Goal: Transaction & Acquisition: Purchase product/service

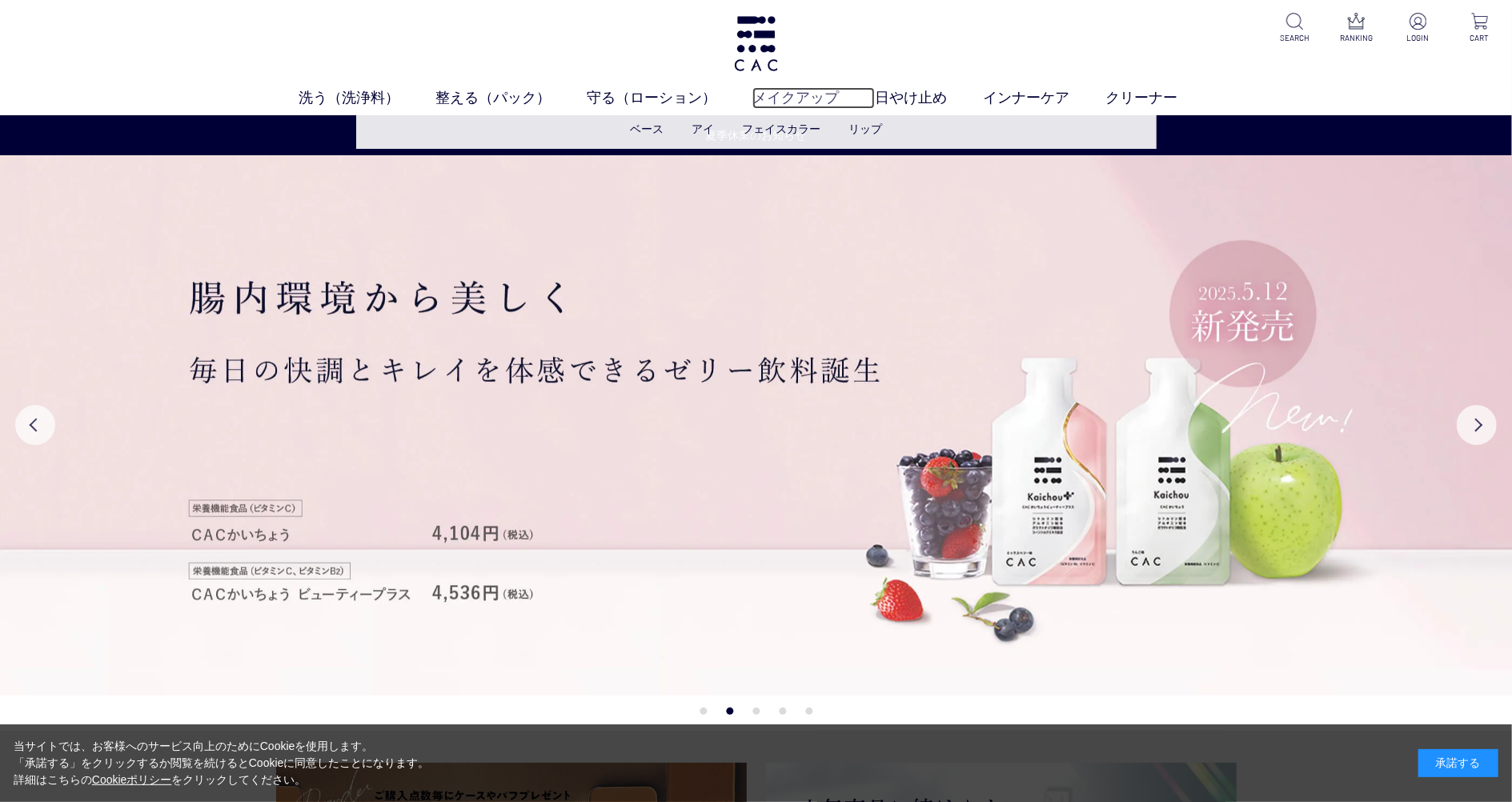
click at [795, 89] on link "メイクアップ" at bounding box center [813, 98] width 122 height 22
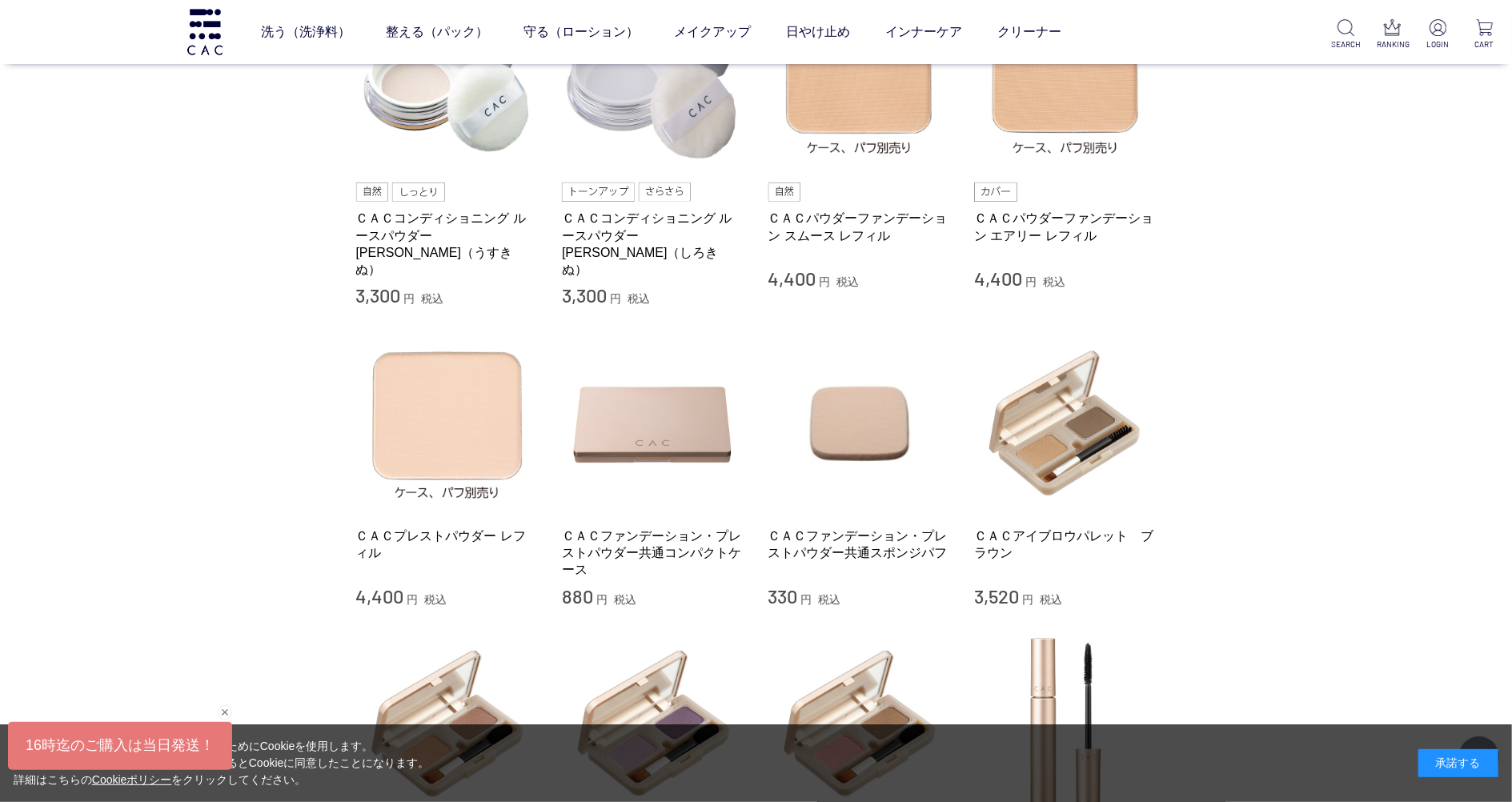
scroll to position [533, 0]
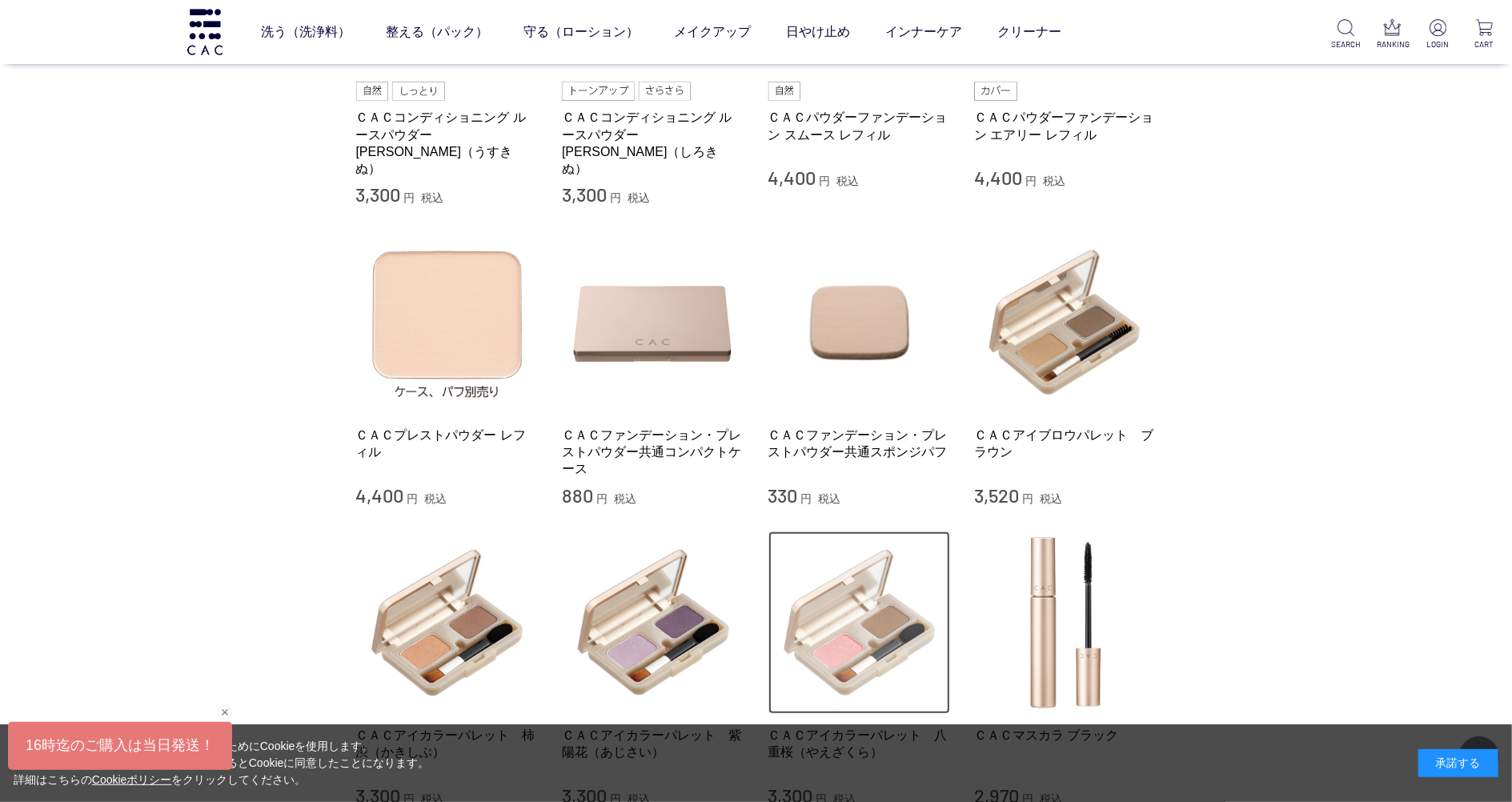
click at [860, 581] on img at bounding box center [860, 623] width 182 height 182
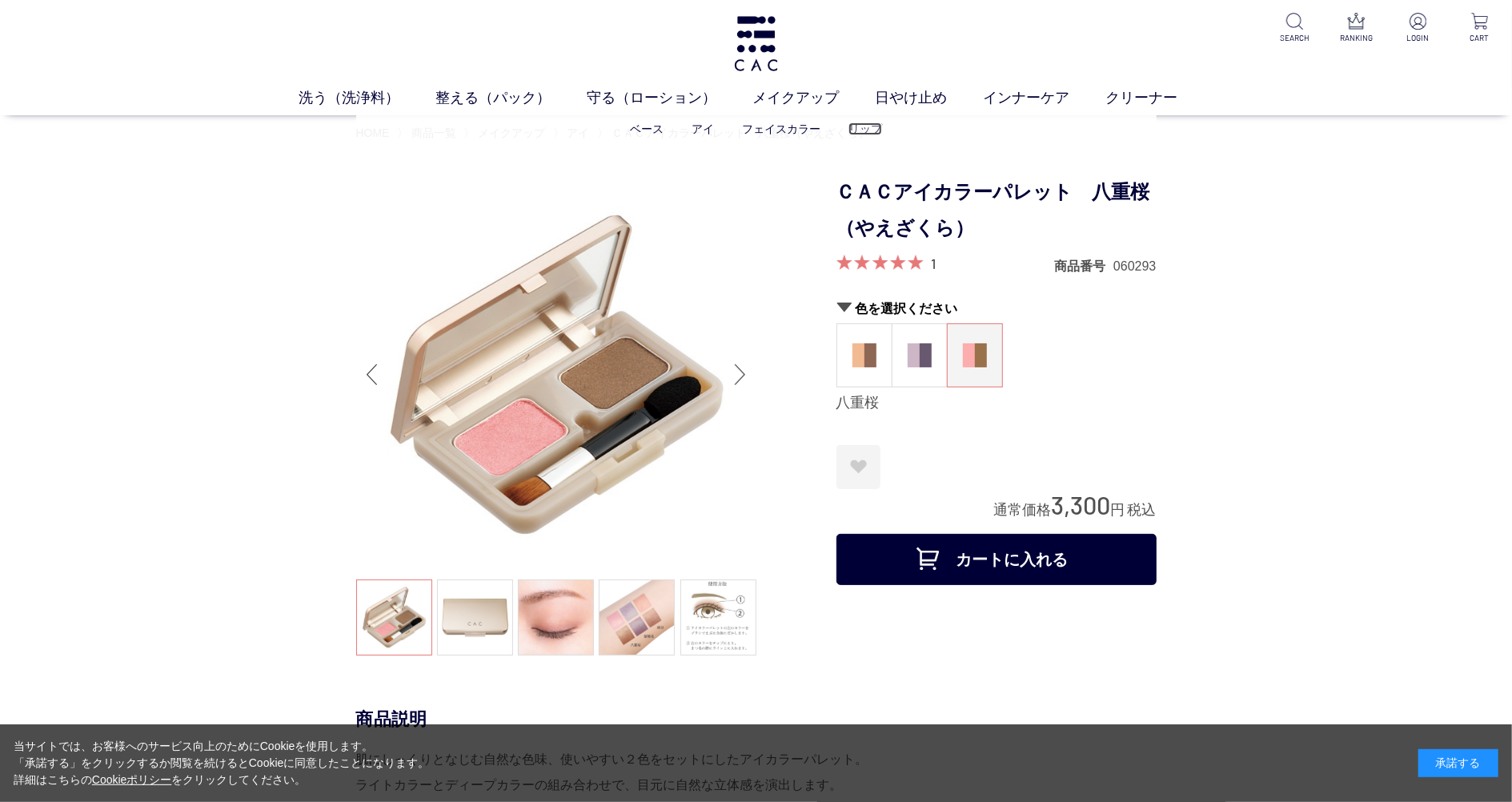
click at [856, 132] on link "リップ" at bounding box center [865, 128] width 33 height 12
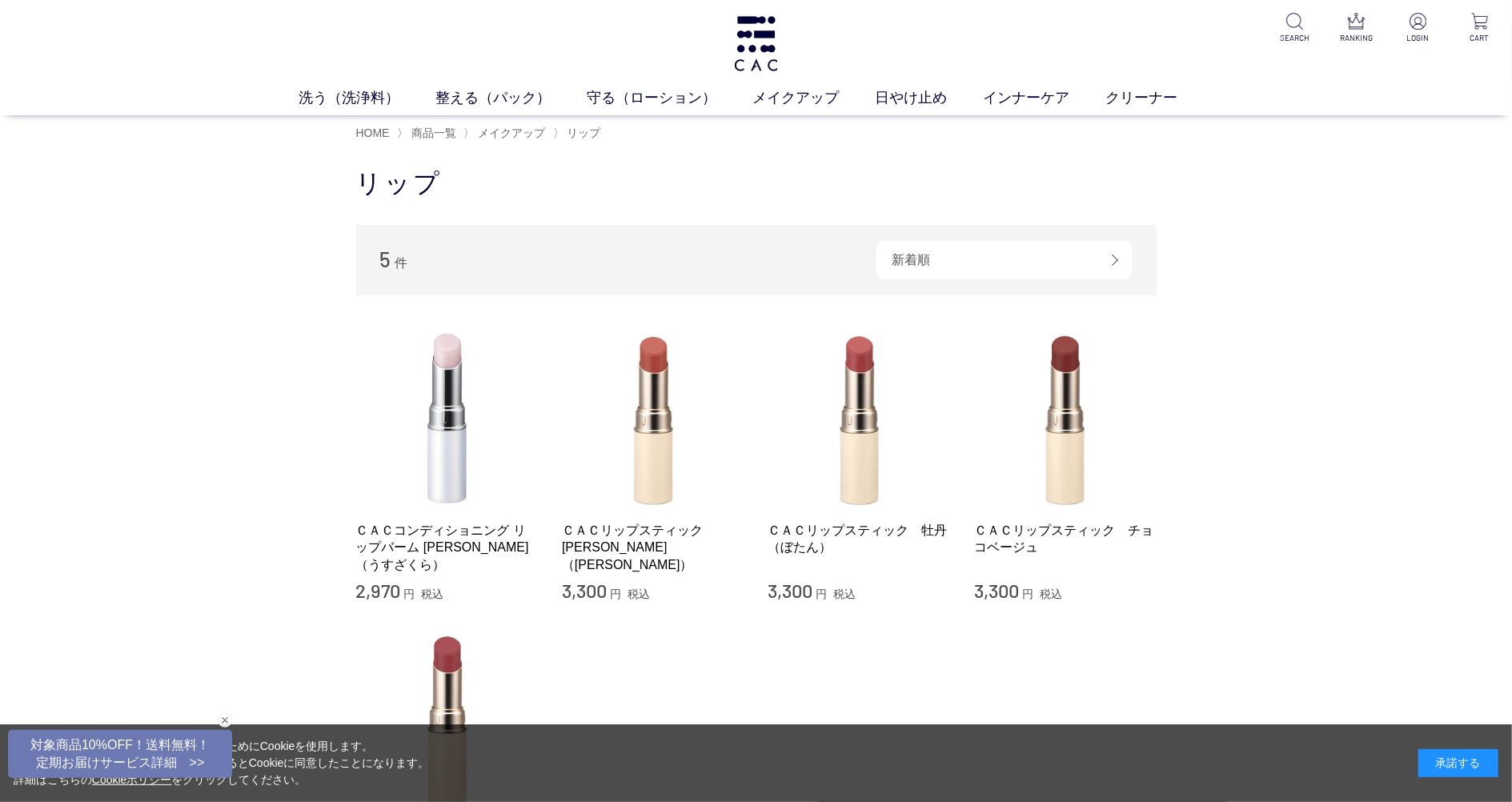
scroll to position [213, 0]
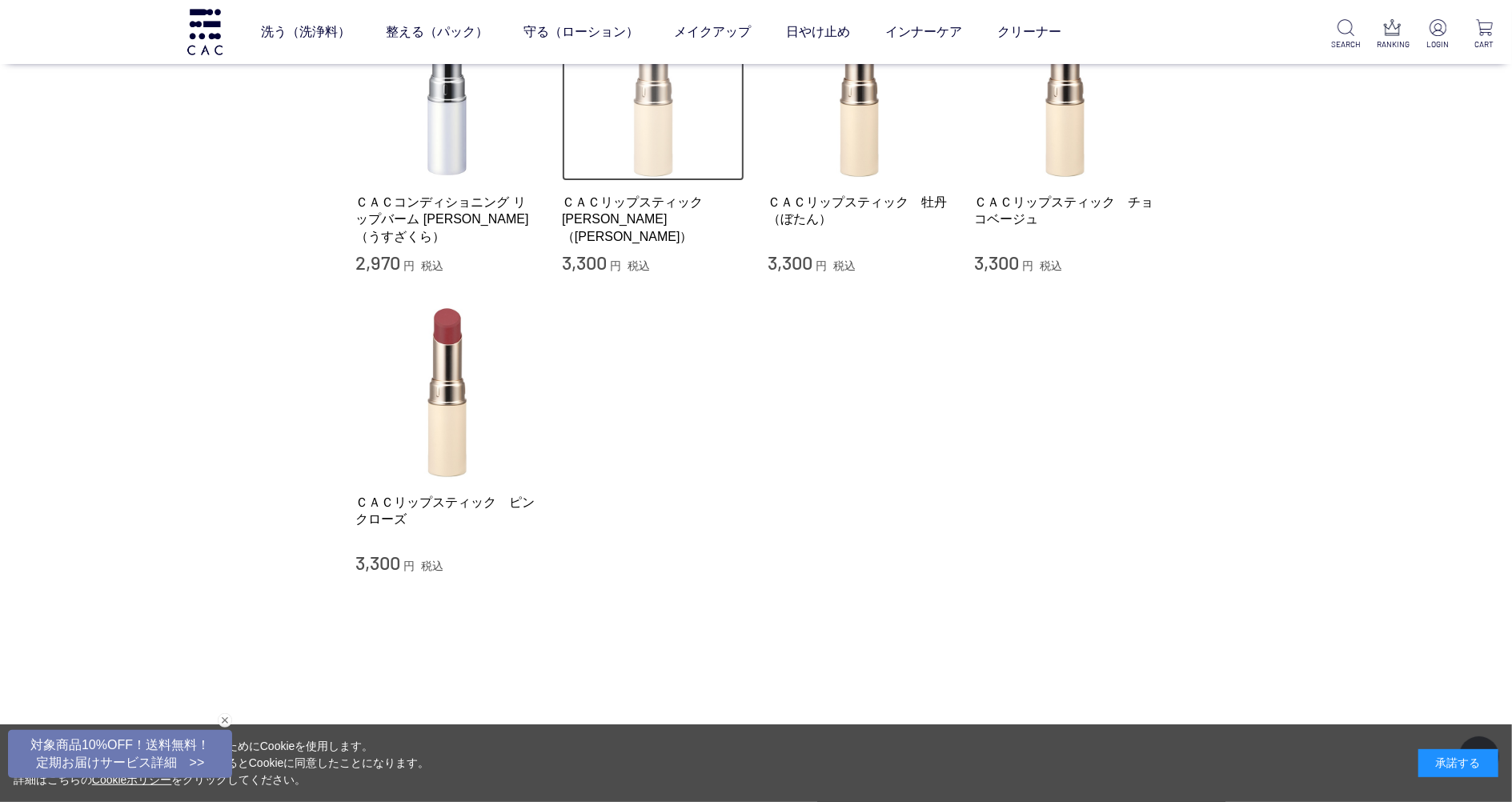
click at [670, 177] on img at bounding box center [653, 90] width 182 height 182
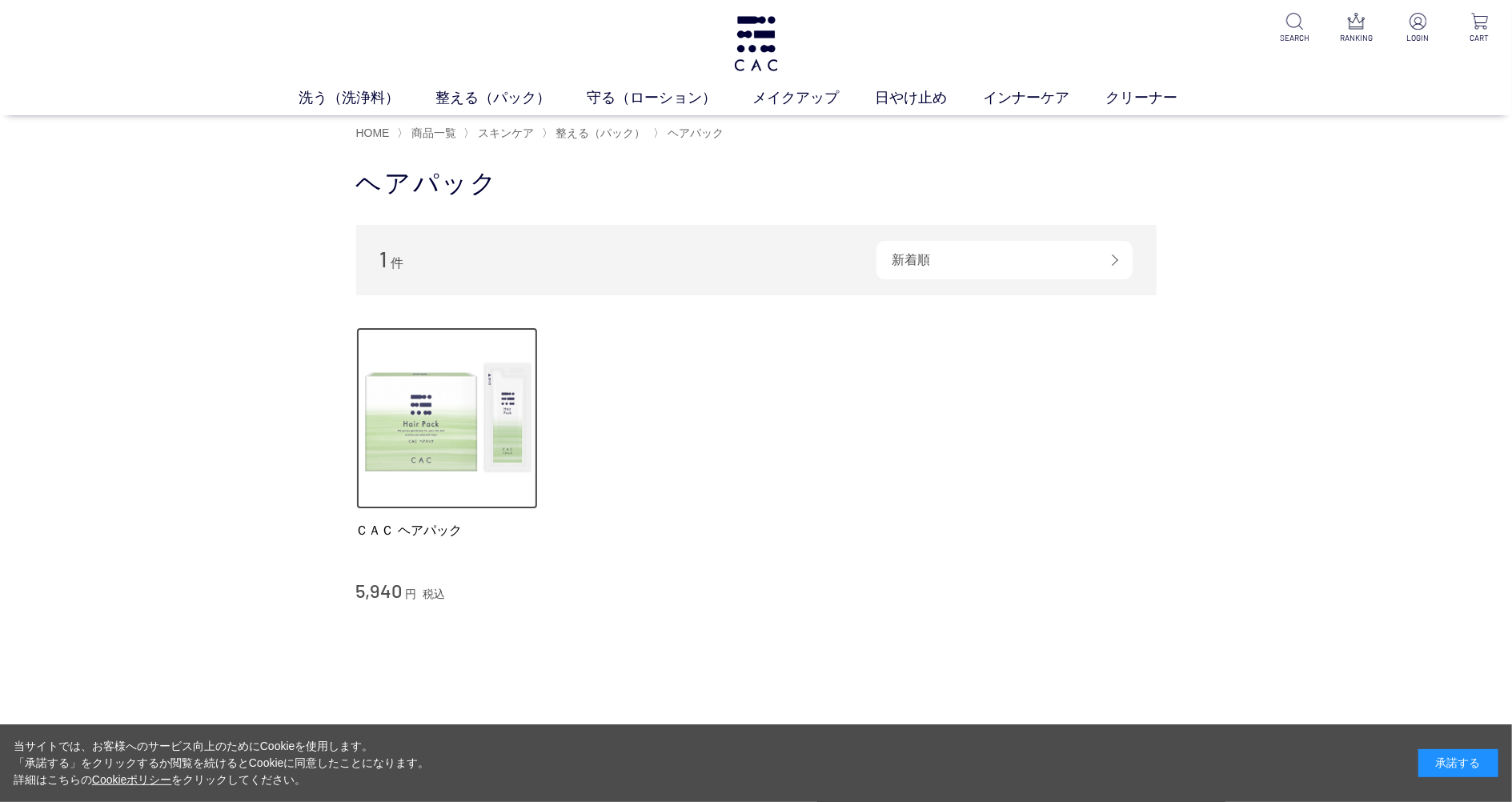
click at [478, 389] on img at bounding box center [447, 419] width 182 height 182
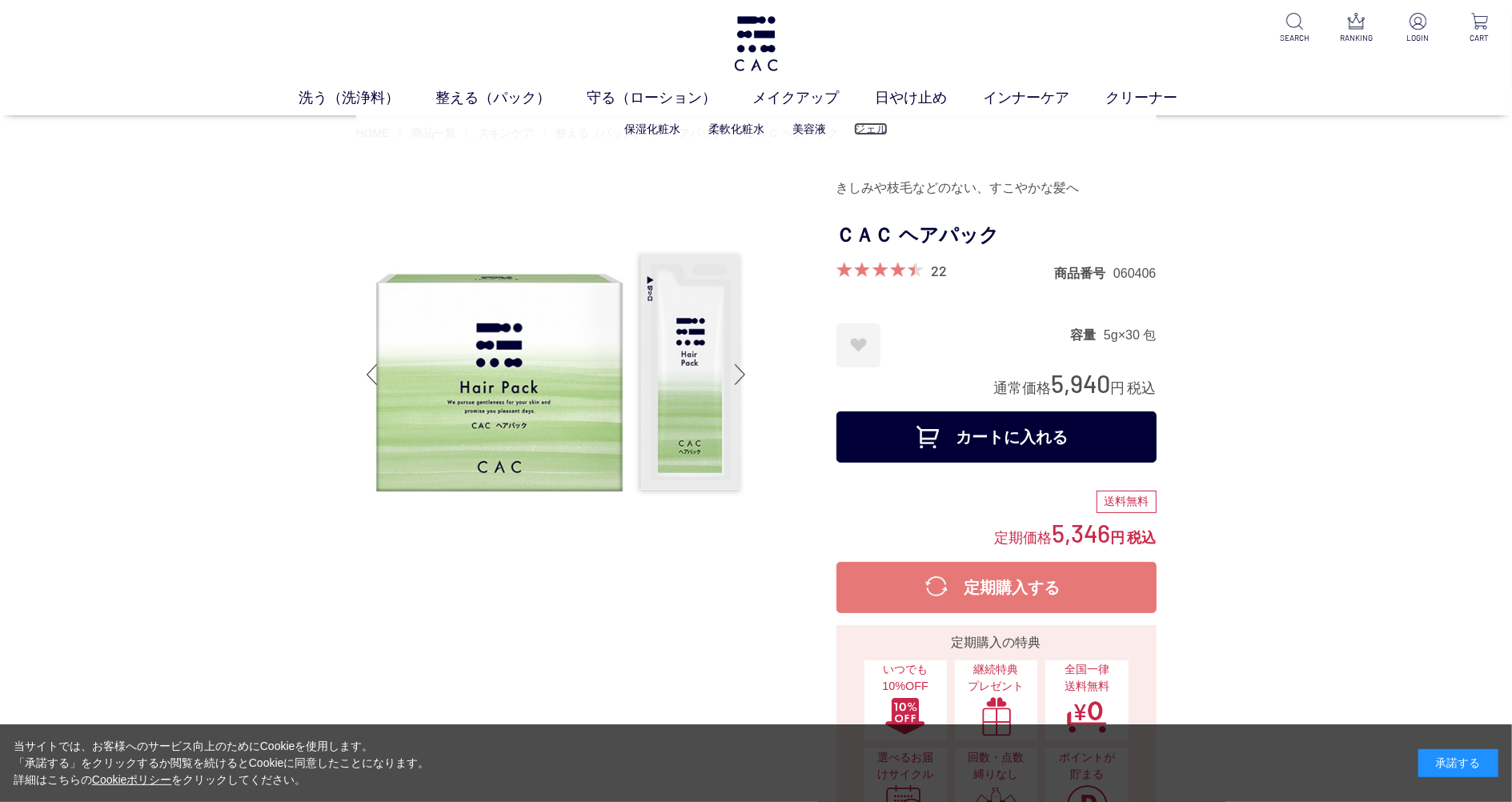
click at [882, 131] on link "ジェル" at bounding box center [870, 128] width 33 height 12
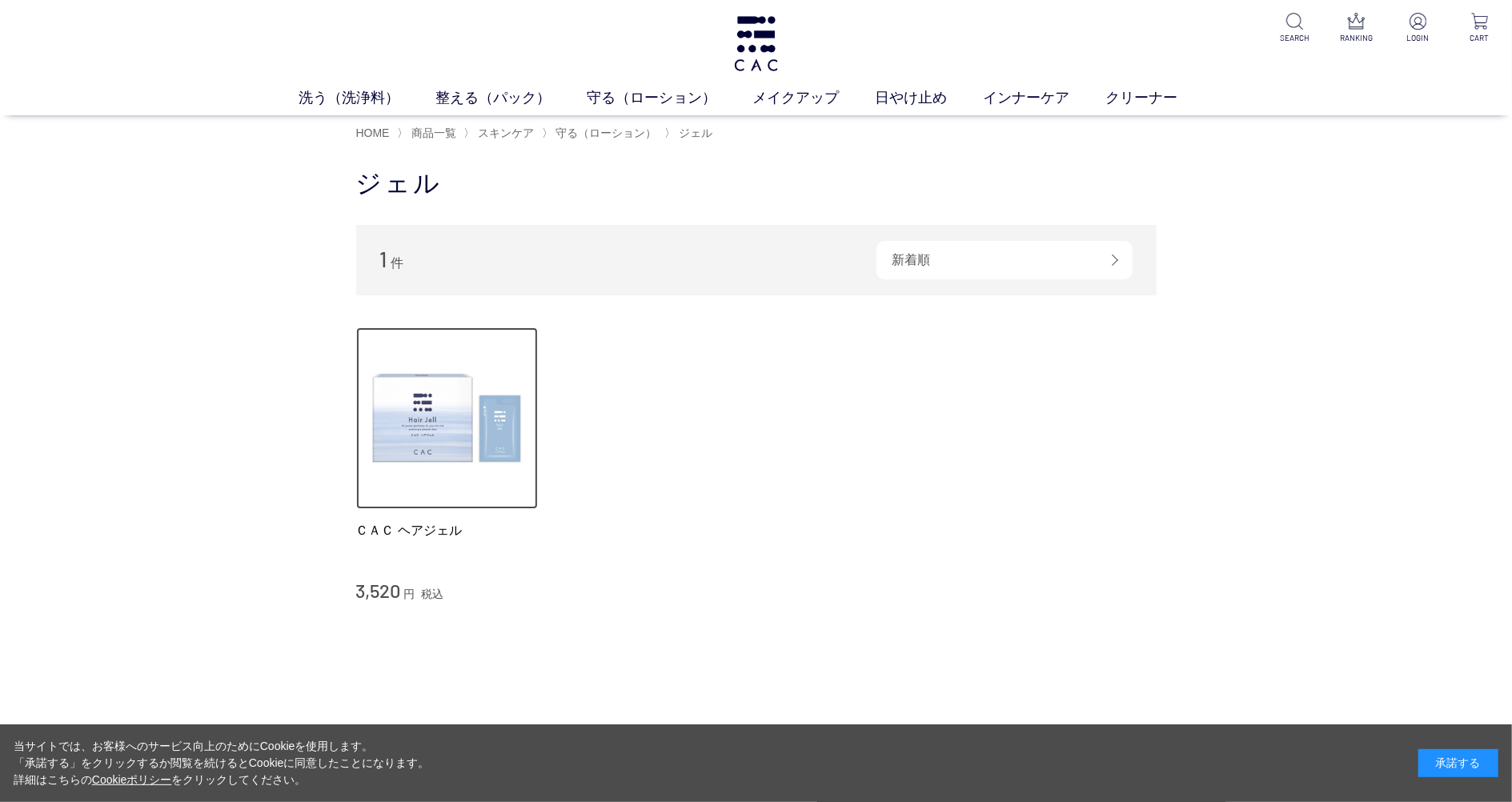
click at [509, 427] on img at bounding box center [447, 419] width 182 height 182
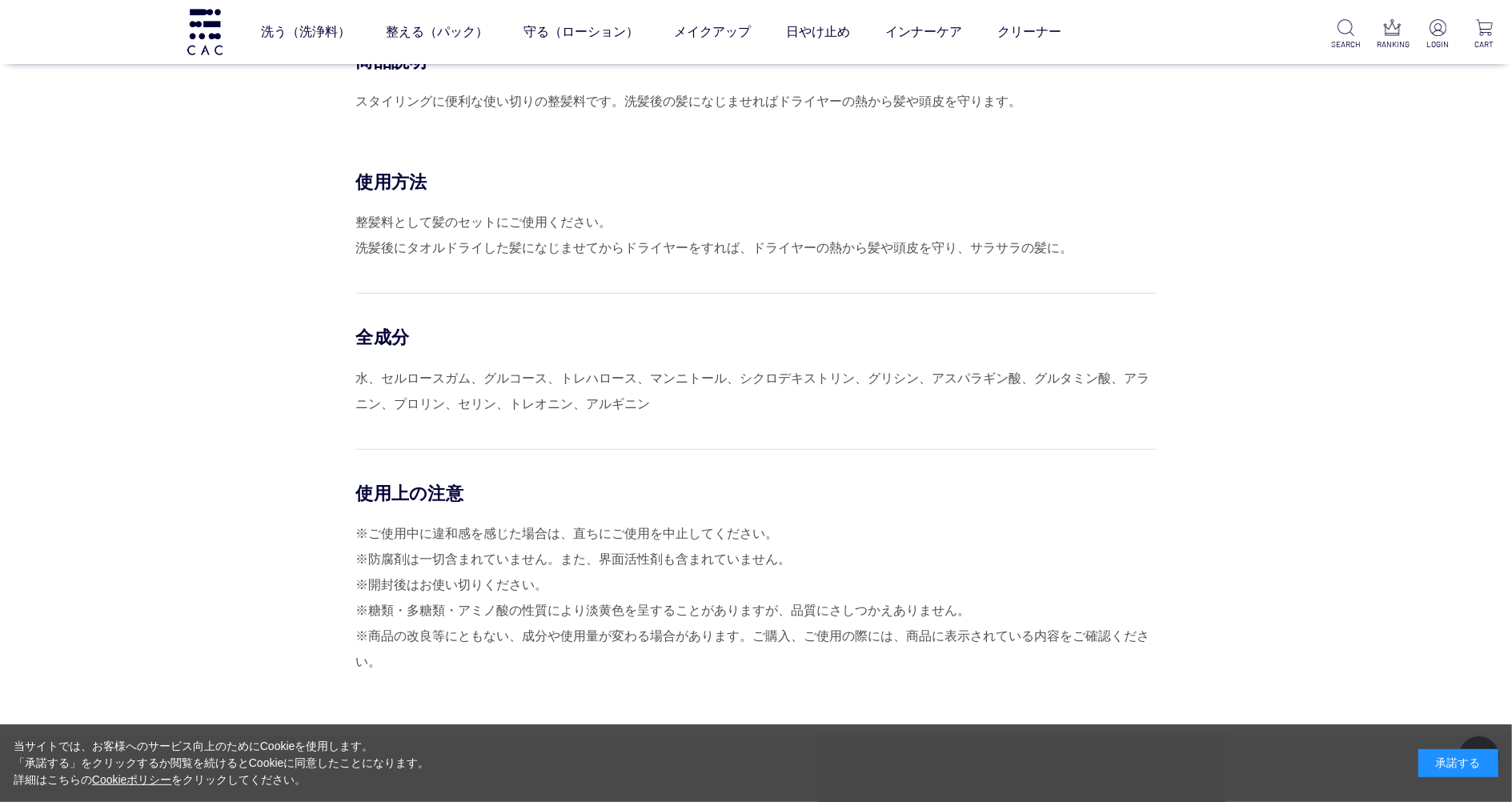
scroll to position [641, 0]
